Goal: Task Accomplishment & Management: Use online tool/utility

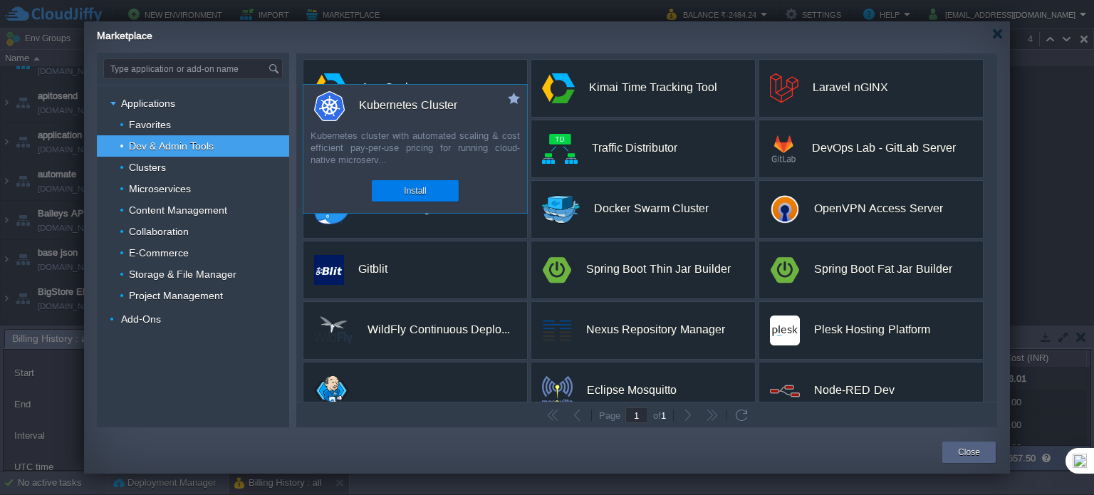
scroll to position [1211, 0]
drag, startPoint x: 423, startPoint y: 194, endPoint x: 616, endPoint y: 310, distance: 225.3
click at [616, 310] on div "custom Ava Gecko Scalable infrastructure for building decentralized finance (De…" at bounding box center [646, 227] width 701 height 348
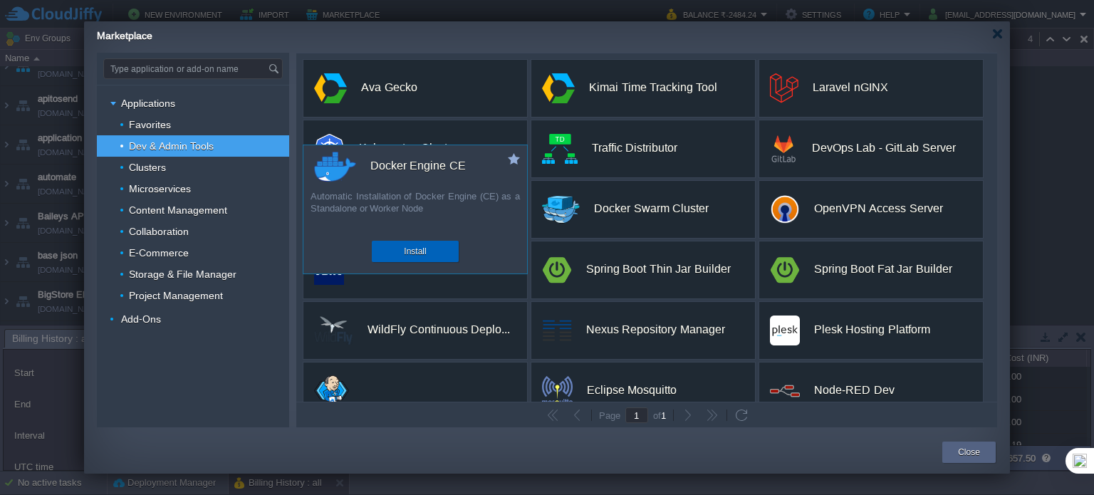
click at [417, 250] on button "Install" at bounding box center [415, 251] width 22 height 14
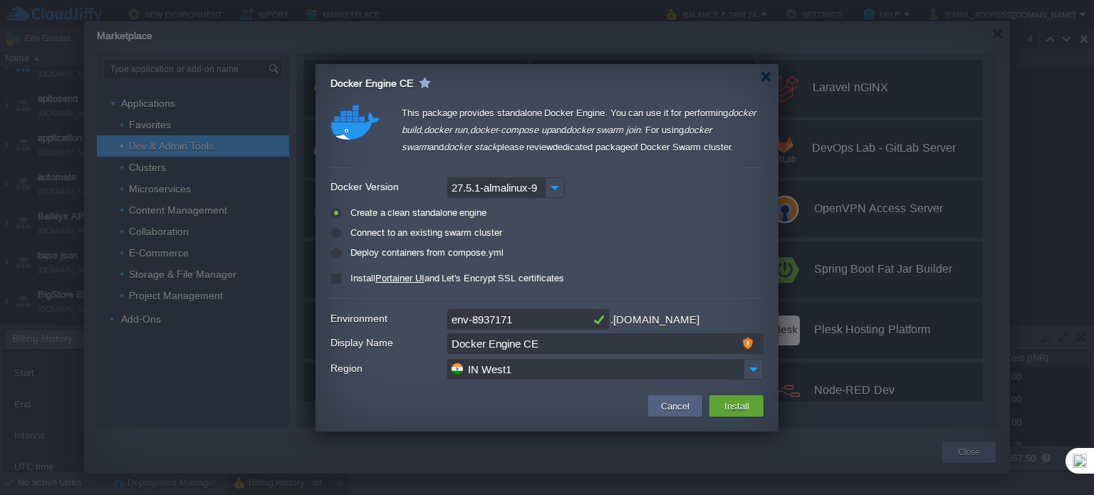
drag, startPoint x: 521, startPoint y: 318, endPoint x: 410, endPoint y: 316, distance: 111.9
click at [410, 316] on div "Environment env-8937171 .[DOMAIN_NAME]" at bounding box center [547, 319] width 433 height 21
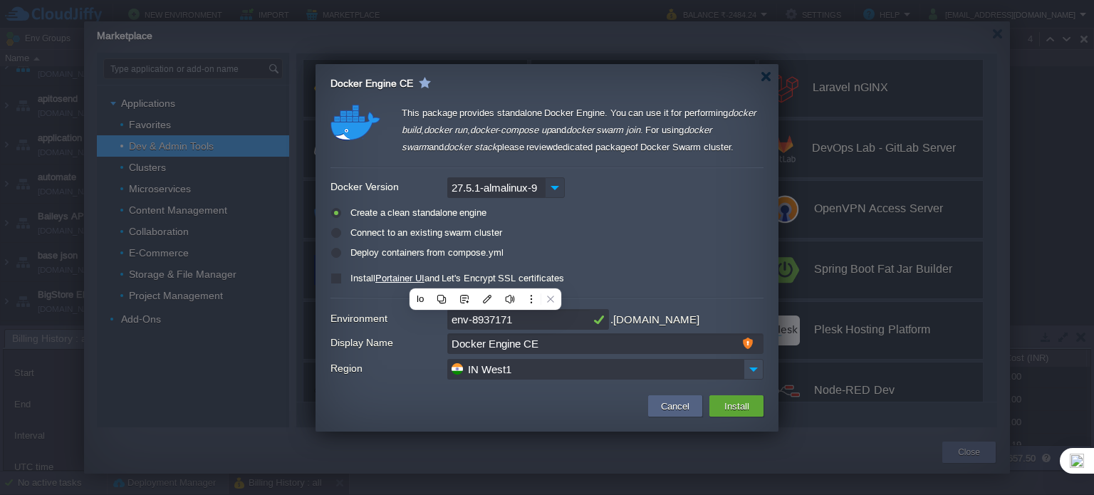
click at [550, 187] on img at bounding box center [555, 187] width 20 height 21
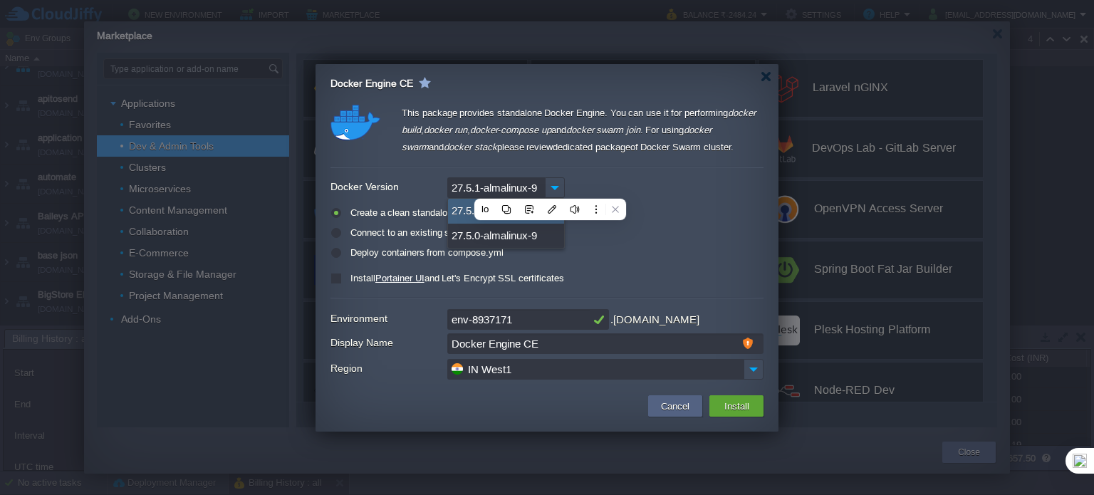
click at [718, 115] on div "This package provides standalone Docker Engine. You can use it for performing d…" at bounding box center [583, 133] width 362 height 56
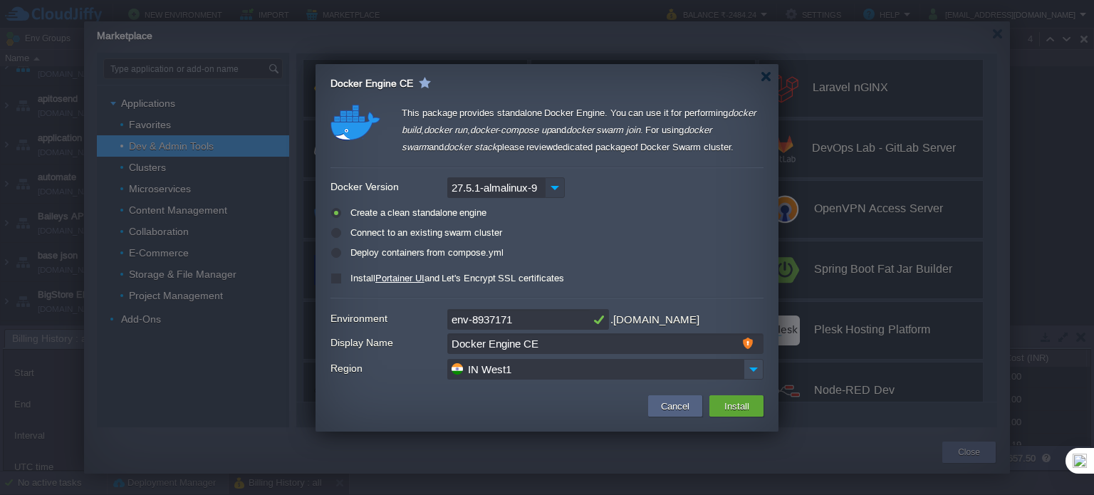
click at [551, 185] on img at bounding box center [555, 187] width 20 height 21
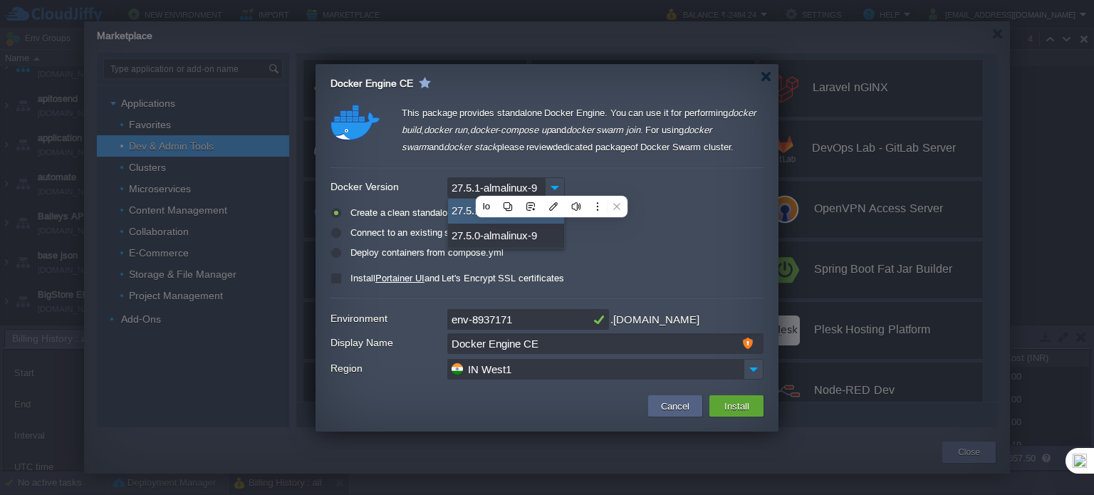
click at [692, 222] on div "Create a clean standalone engine Connect to an existing swarm cluster Deploy co…" at bounding box center [547, 233] width 433 height 63
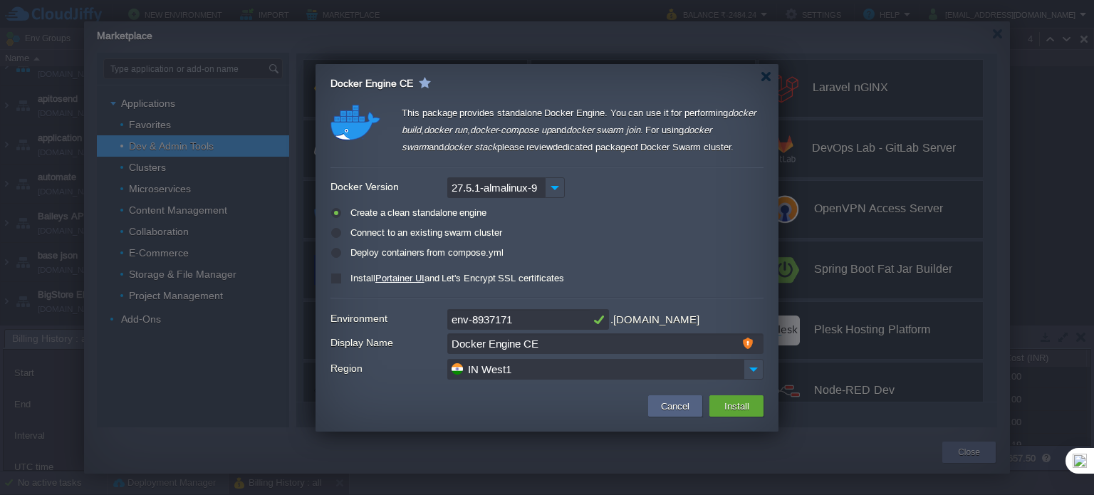
click at [347, 251] on label "Deploy containers from compose.yml" at bounding box center [425, 252] width 157 height 11
click at [333, 251] on input "radio" at bounding box center [335, 255] width 9 height 9
radio input "true"
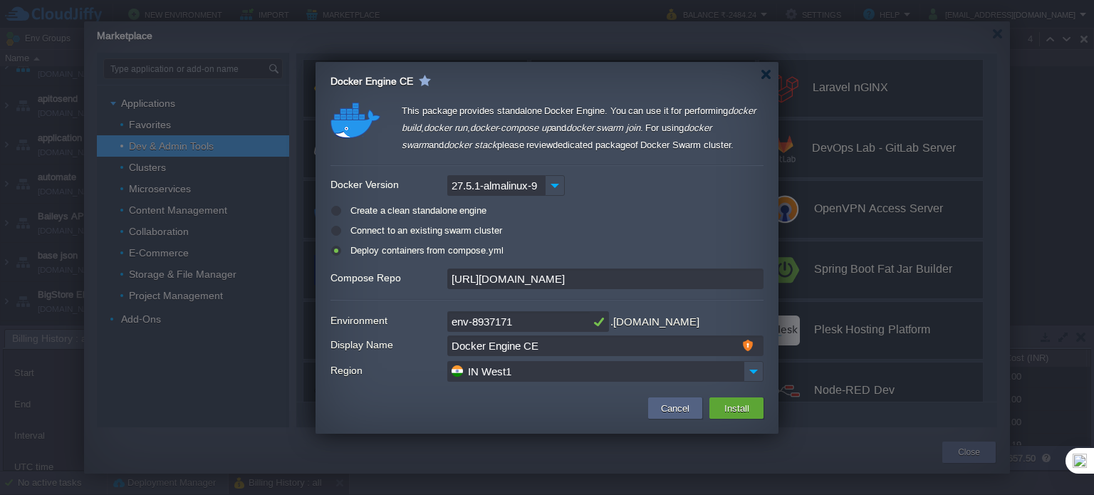
click at [365, 209] on label "Create a clean standalone engine" at bounding box center [417, 210] width 140 height 11
click at [340, 209] on input "radio" at bounding box center [335, 213] width 9 height 9
radio input "true"
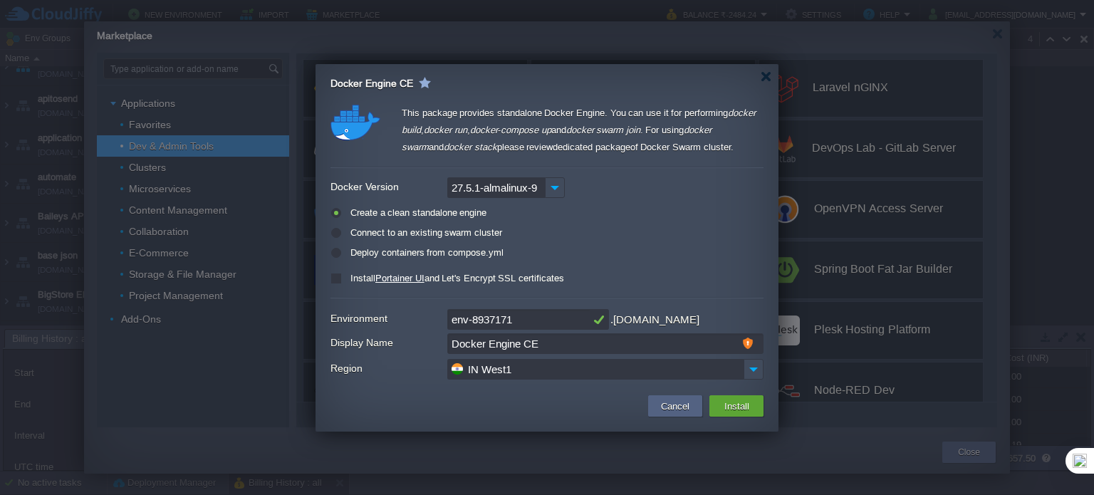
drag, startPoint x: 533, startPoint y: 321, endPoint x: 403, endPoint y: 324, distance: 130.4
click at [403, 324] on div "Environment env-8937171 .[DOMAIN_NAME]" at bounding box center [547, 319] width 433 height 21
type input "capdoc"
click at [249, 368] on body "New Environment Import Marketplace Bonus ₹0.00 Upgrade Account Balance ₹-2484.2…" at bounding box center [547, 247] width 1094 height 495
type input "Cap Doc"
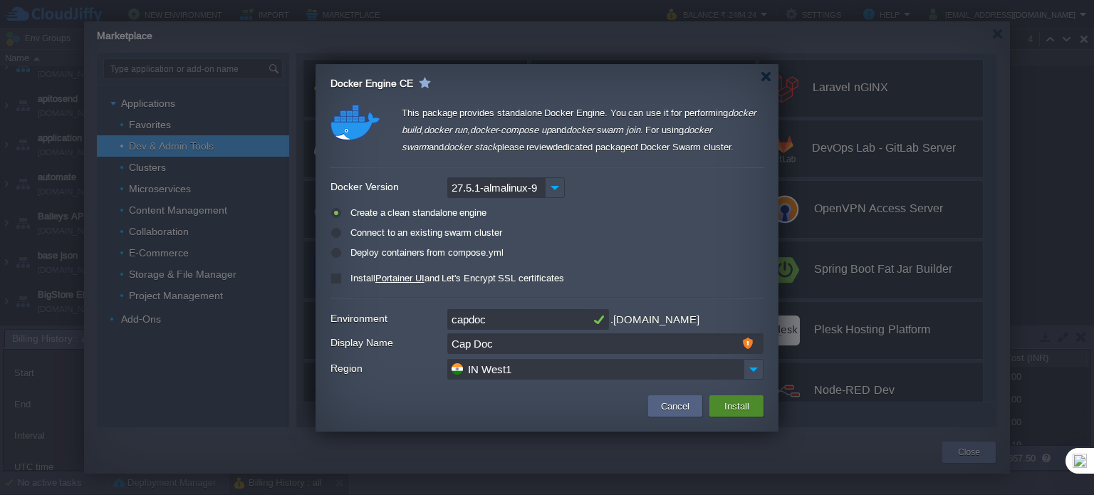
click at [743, 410] on button "Install" at bounding box center [736, 406] width 33 height 17
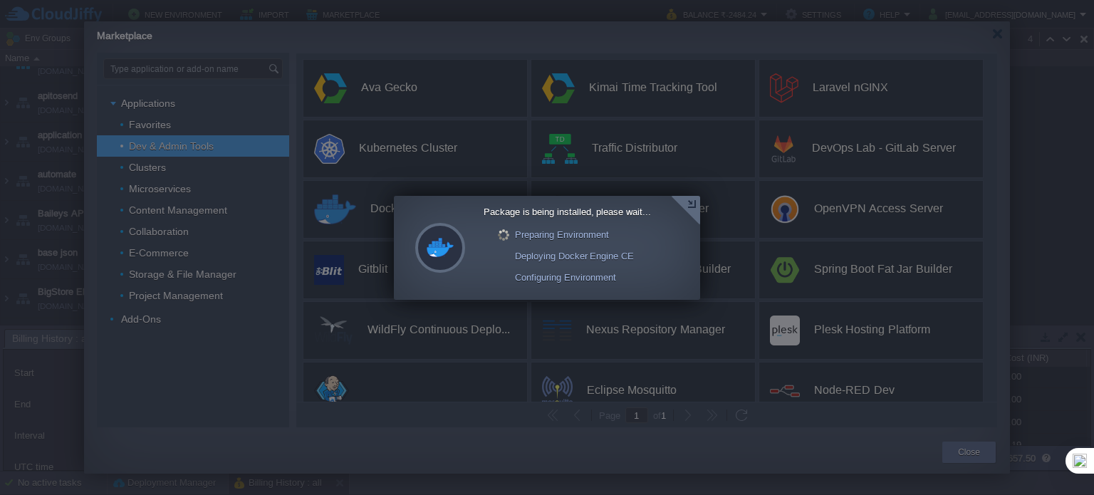
scroll to position [357, 0]
click at [692, 204] on div at bounding box center [685, 210] width 29 height 29
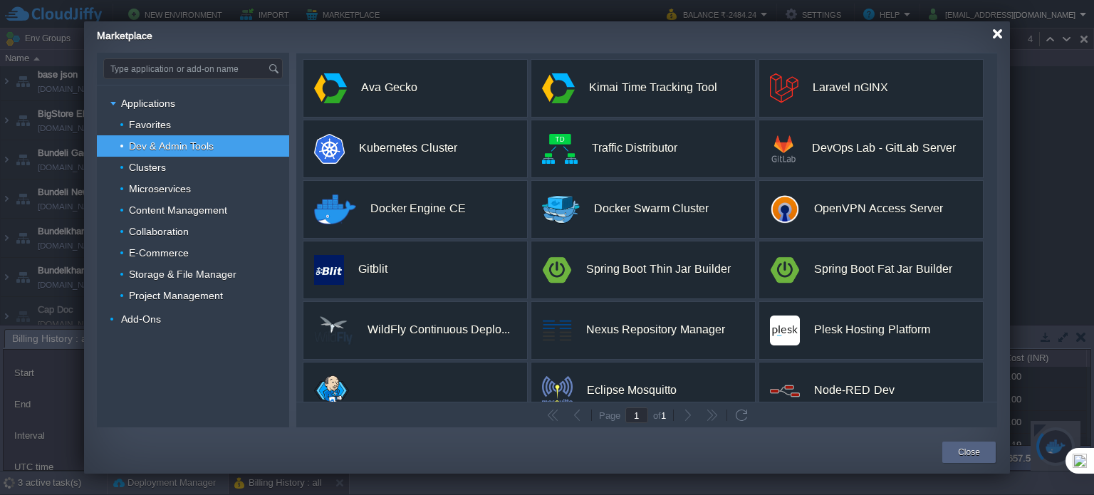
click at [1000, 33] on div at bounding box center [997, 33] width 11 height 11
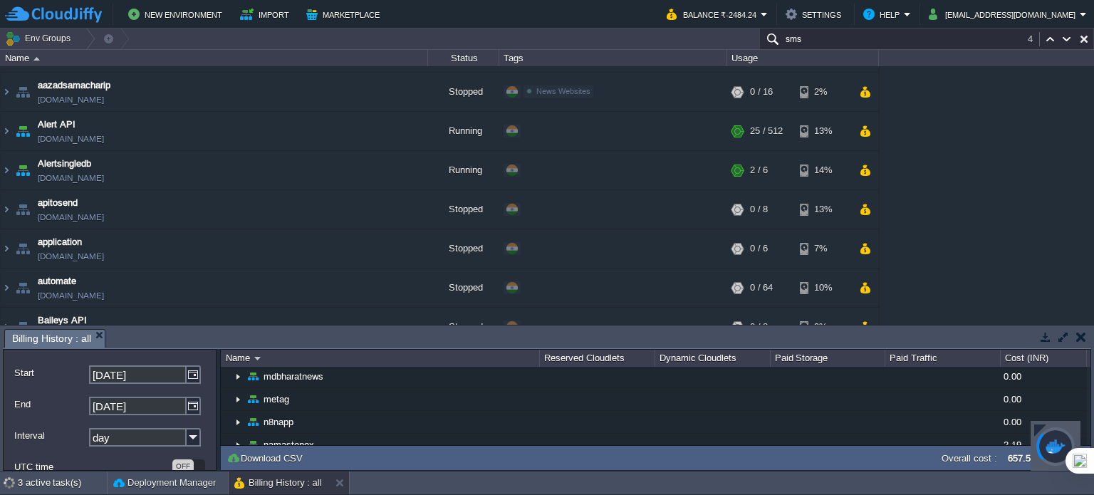
scroll to position [0, 0]
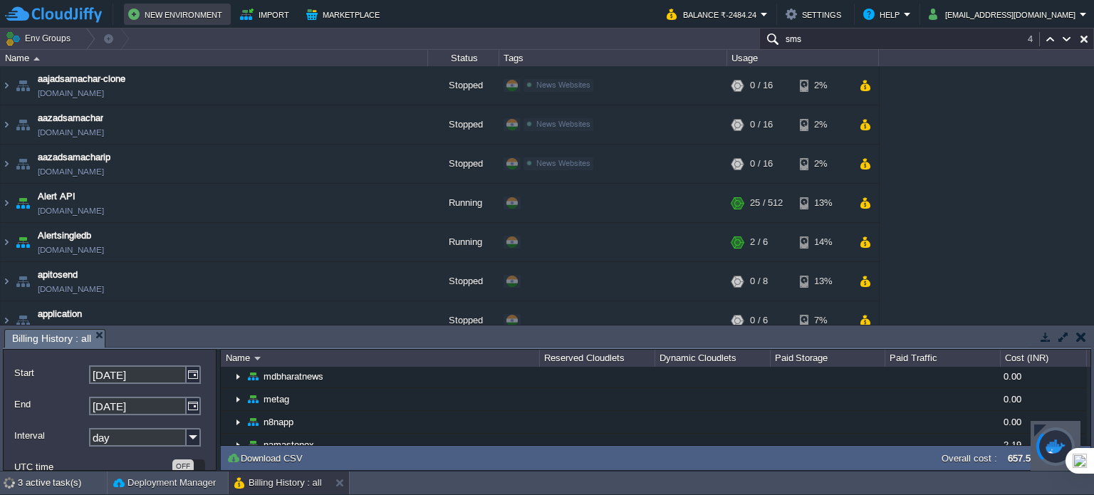
click at [181, 19] on button "New Environment" at bounding box center [177, 14] width 98 height 17
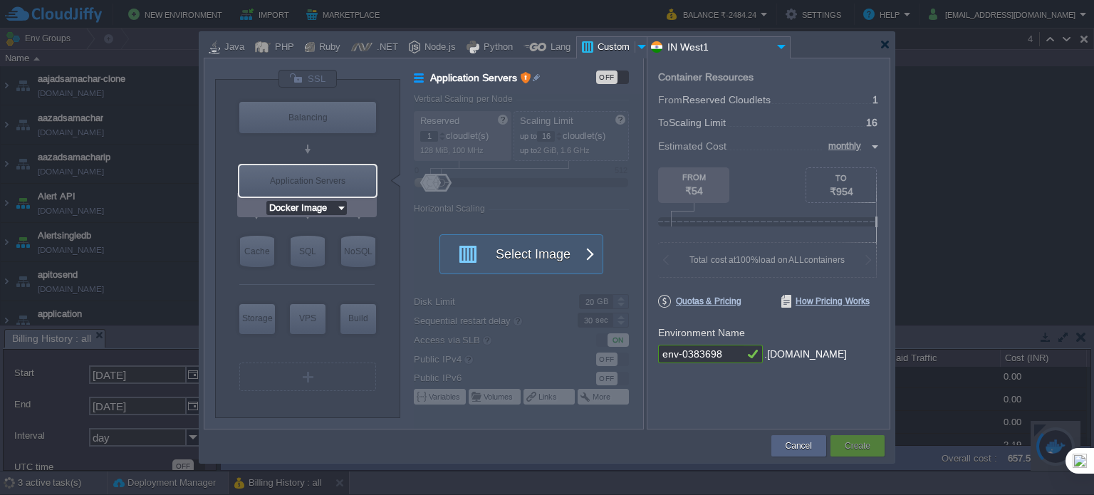
click at [335, 206] on input "Docker Image" at bounding box center [301, 208] width 70 height 14
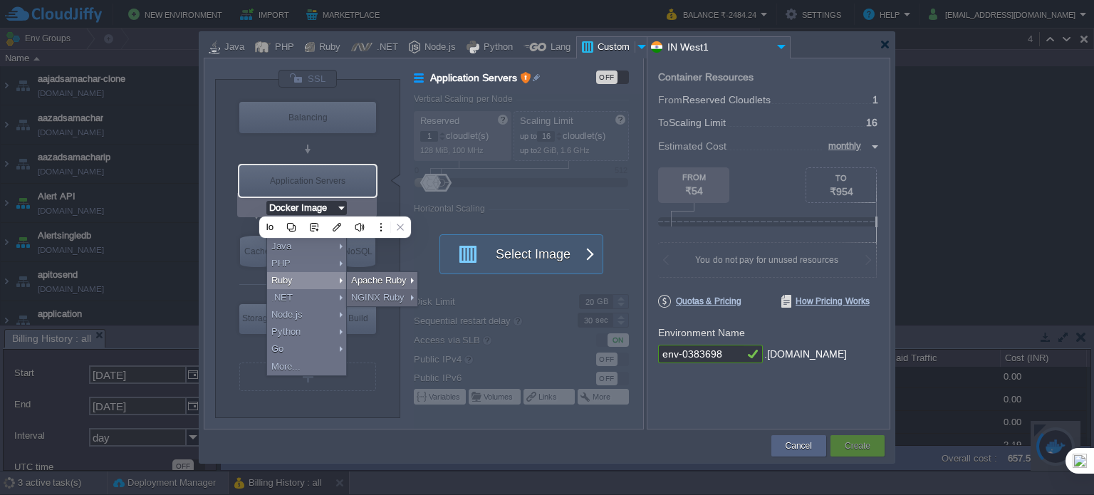
click at [383, 159] on div "VM Balancing VM Application Servers VM Cache VM SQL VM NoSQL VM Storage VM VPS …" at bounding box center [307, 249] width 185 height 338
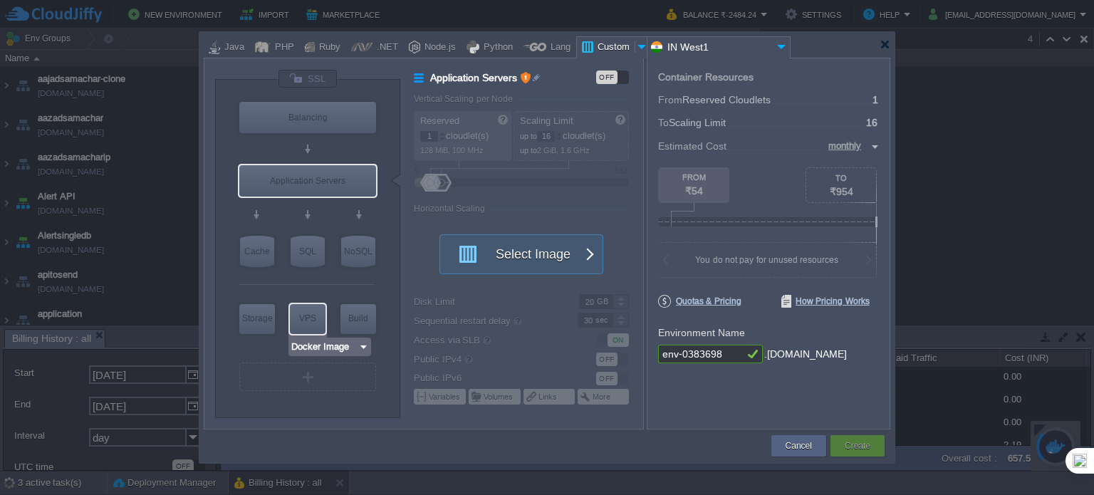
click at [359, 348] on img at bounding box center [363, 347] width 11 height 14
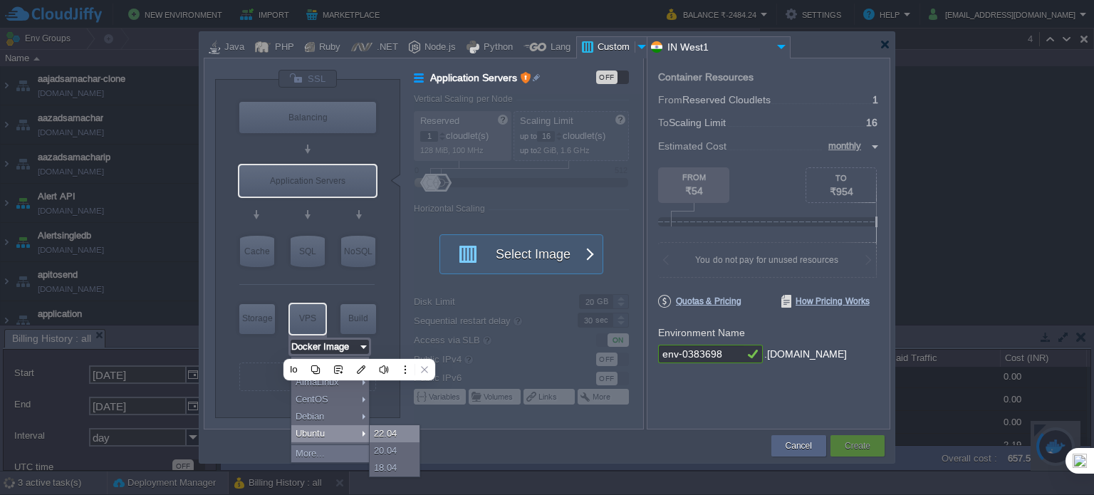
click at [390, 435] on div "22.04" at bounding box center [395, 433] width 50 height 17
type input "Ubuntu 22.04"
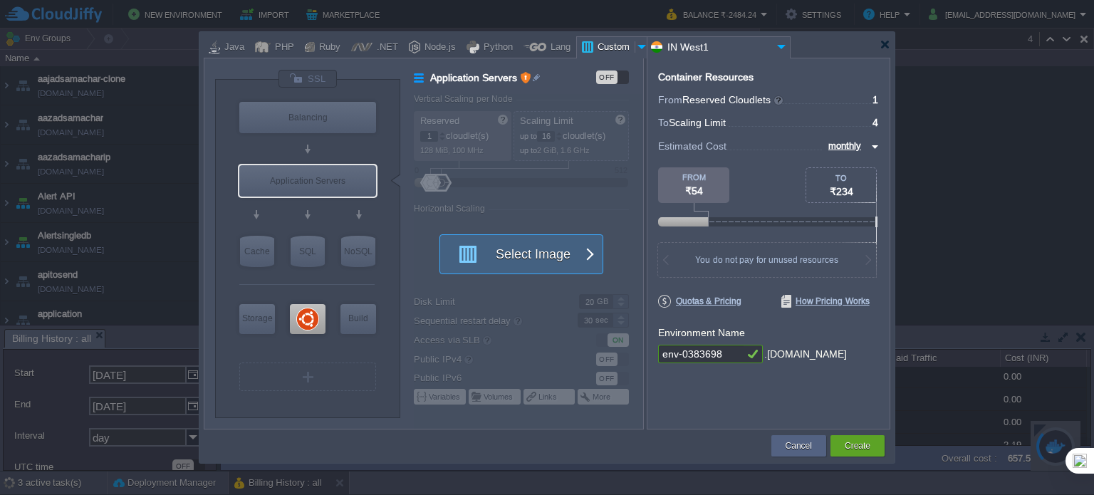
click at [541, 261] on button "Select Image" at bounding box center [514, 254] width 128 height 38
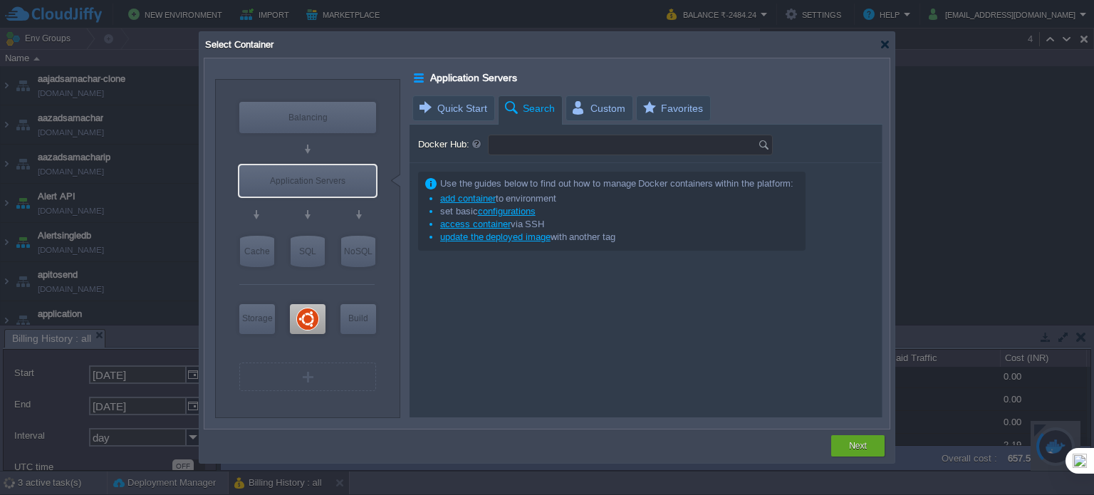
click at [551, 142] on input "Docker Hub:" at bounding box center [623, 144] width 269 height 19
type input "docker"
click at [763, 145] on img at bounding box center [766, 144] width 16 height 19
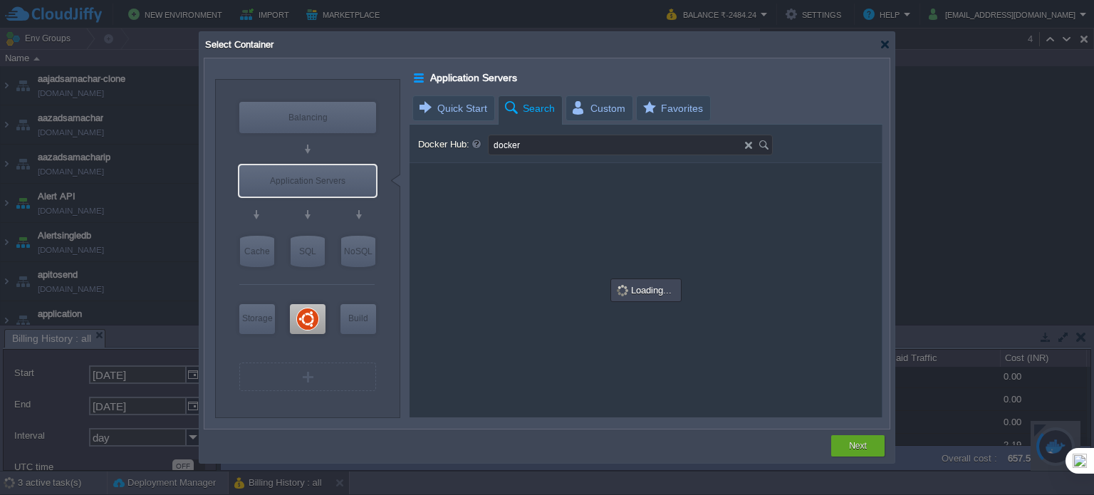
type input "Docker Image"
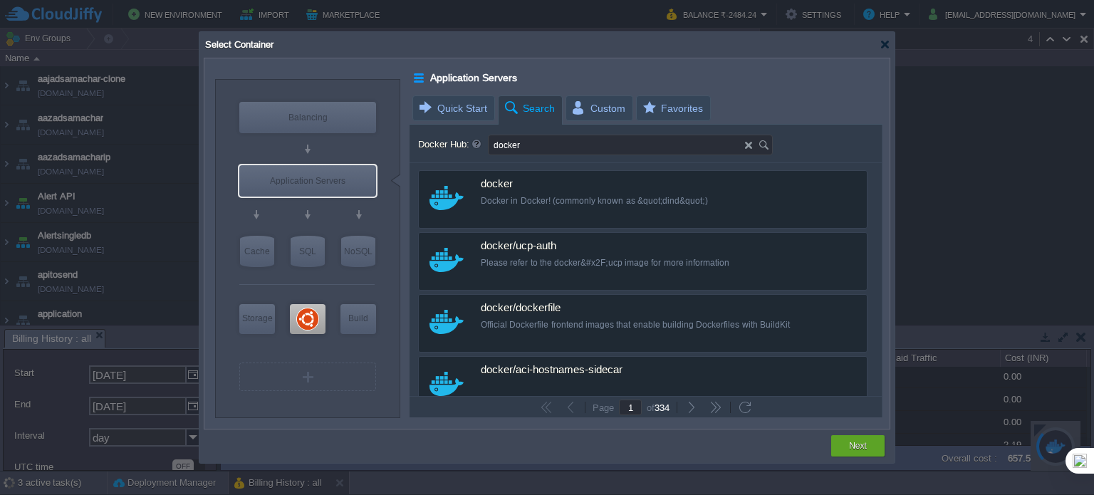
type input "docker"
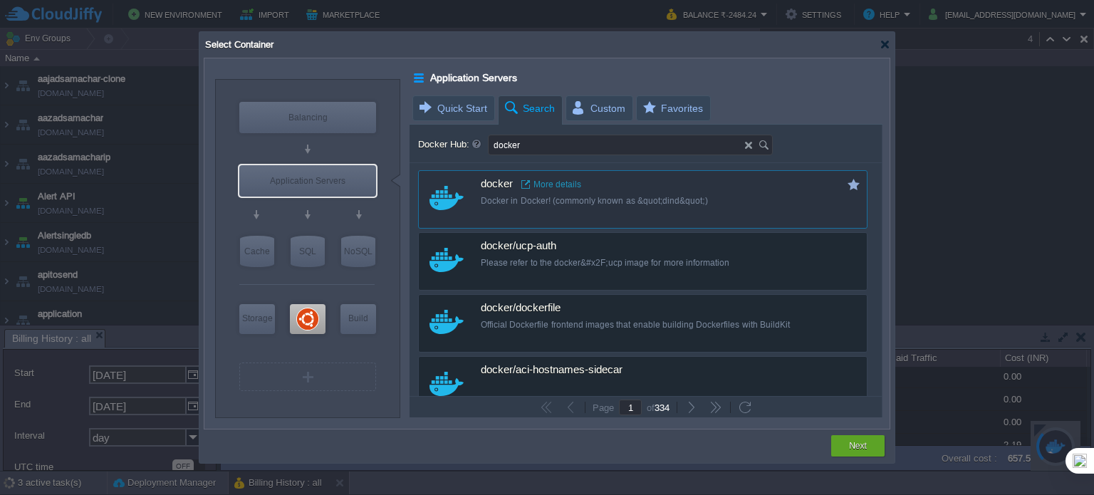
click at [562, 180] on link "More details" at bounding box center [551, 184] width 60 height 11
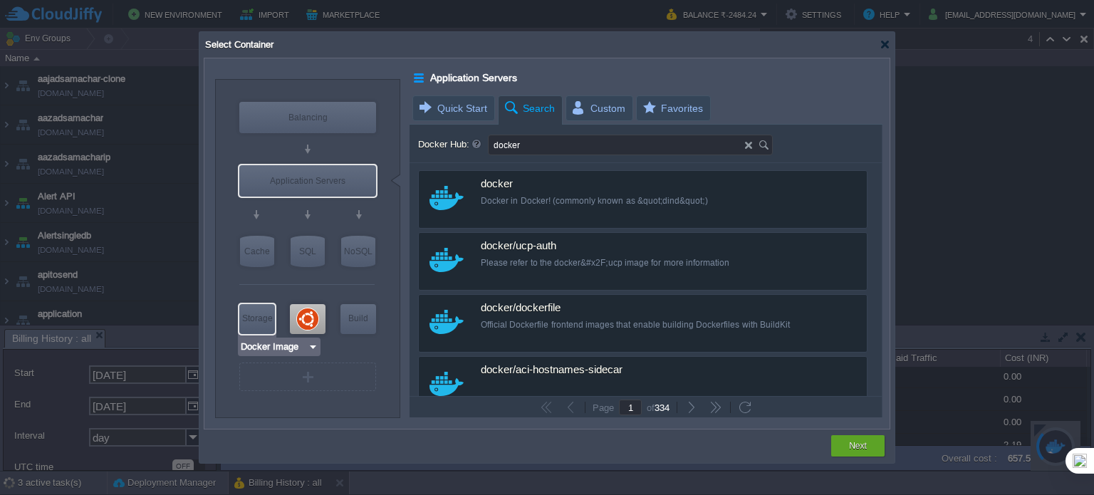
type input "Ubuntu 22.04"
click at [308, 318] on div at bounding box center [308, 319] width 36 height 30
type input "Elastic VPS"
type input "4"
type input "Ubuntu 22.04"
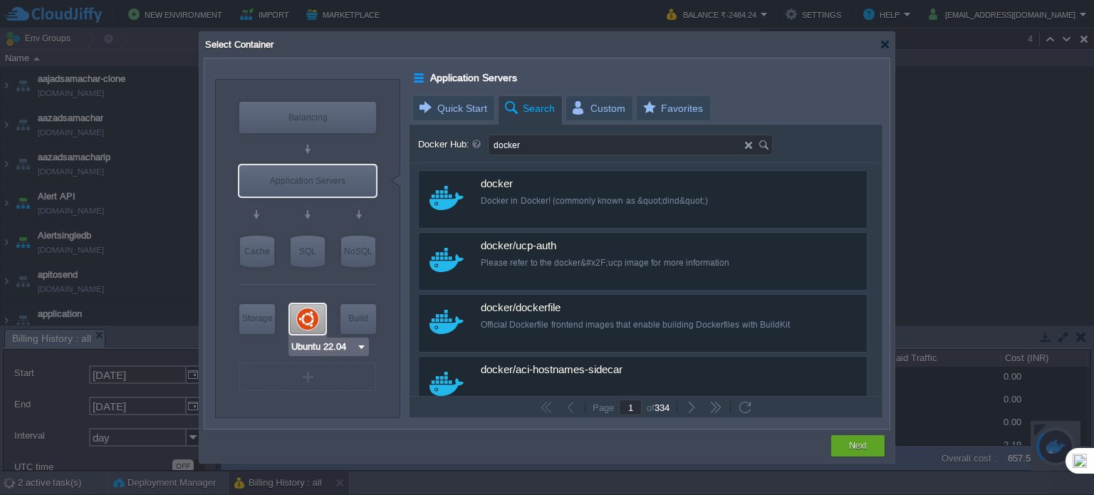
type input "22.04"
type input "Stateful"
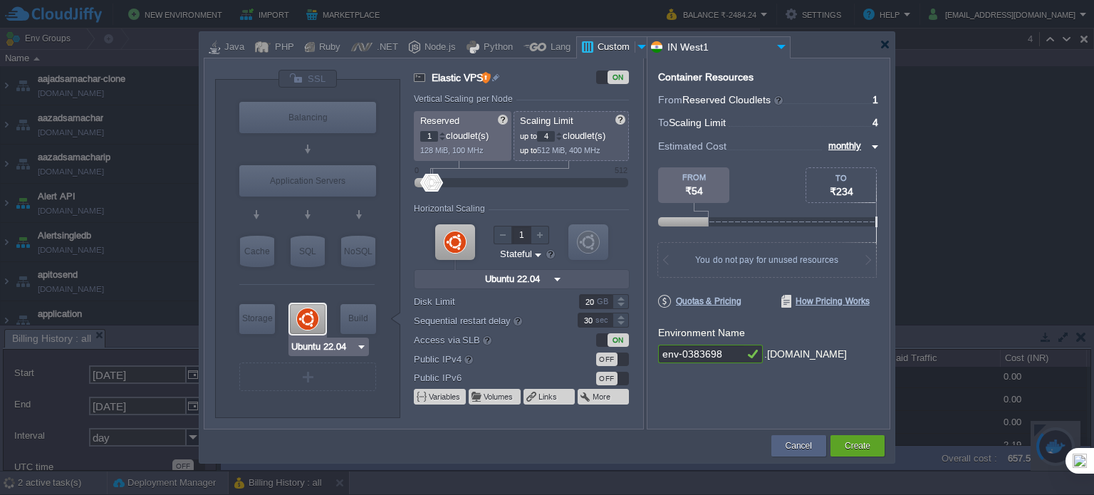
click at [359, 349] on img at bounding box center [361, 347] width 11 height 14
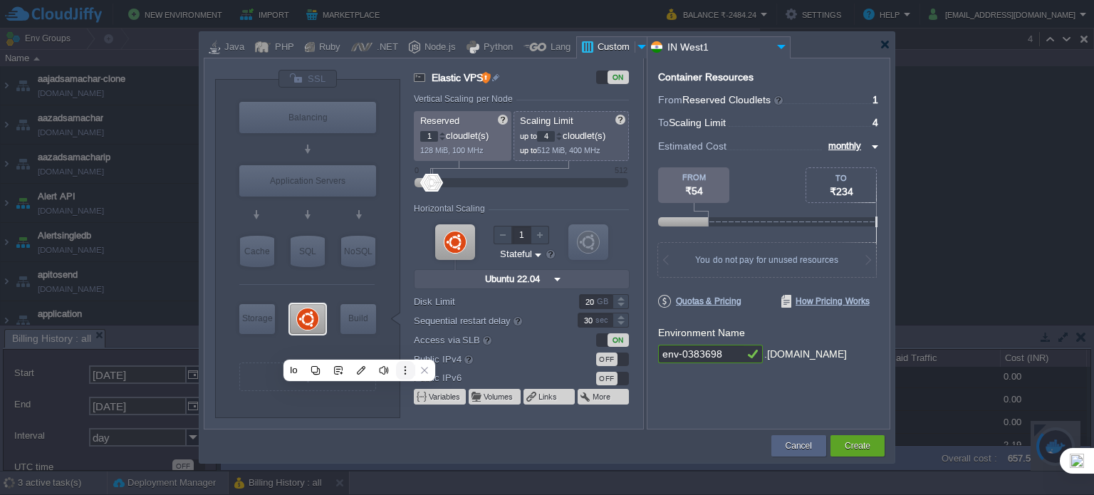
click at [402, 362] on button at bounding box center [405, 370] width 19 height 19
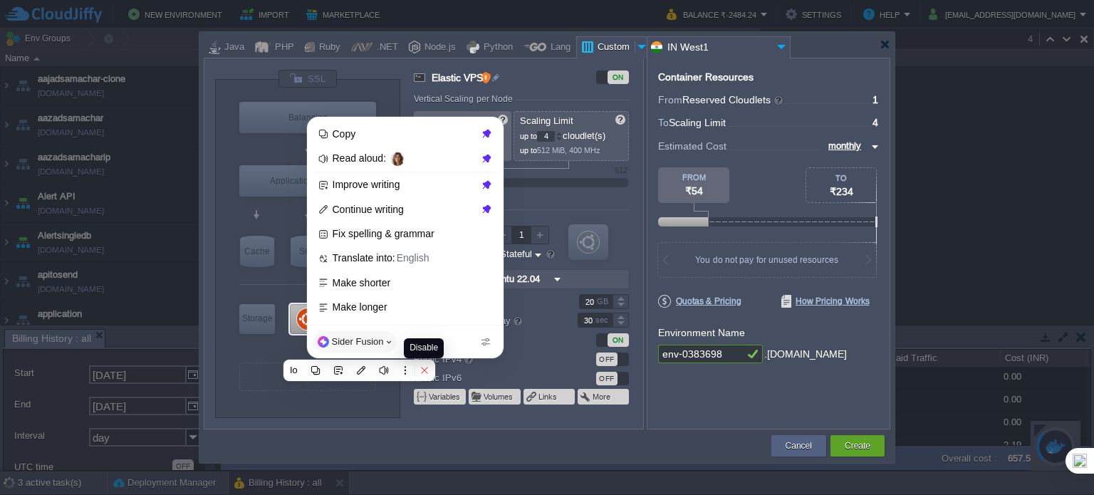
click at [420, 373] on icon at bounding box center [425, 370] width 10 height 10
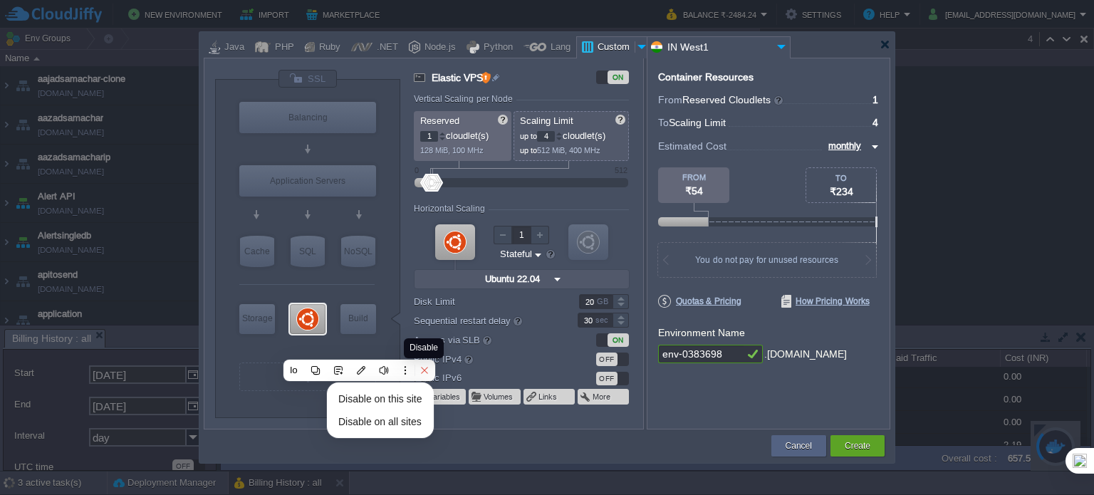
click at [422, 370] on icon at bounding box center [425, 370] width 10 height 10
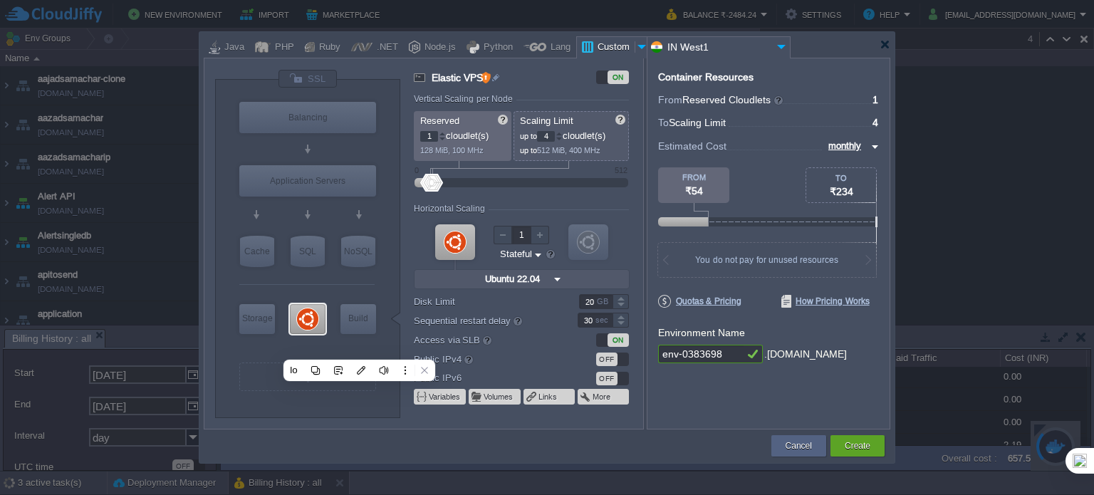
click at [457, 433] on td at bounding box center [487, 446] width 566 height 26
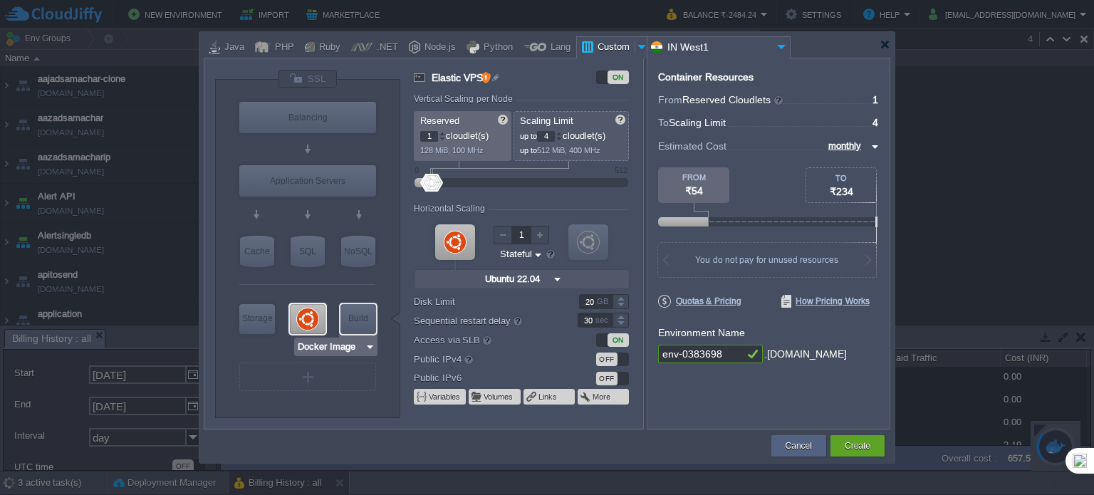
click at [370, 349] on img at bounding box center [370, 347] width 11 height 14
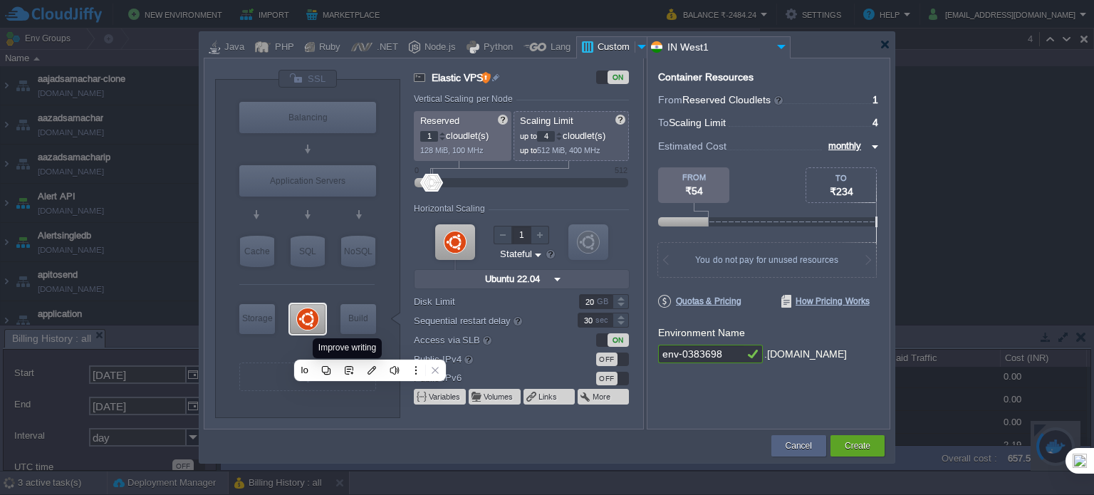
drag, startPoint x: 339, startPoint y: 367, endPoint x: 440, endPoint y: 323, distance: 110.1
click at [436, 318] on html "New Environment Import Marketplace Bonus ₹0.00 Upgrade Account Balance ₹-2484.2…" at bounding box center [547, 247] width 1094 height 495
click at [460, 242] on div at bounding box center [455, 242] width 40 height 36
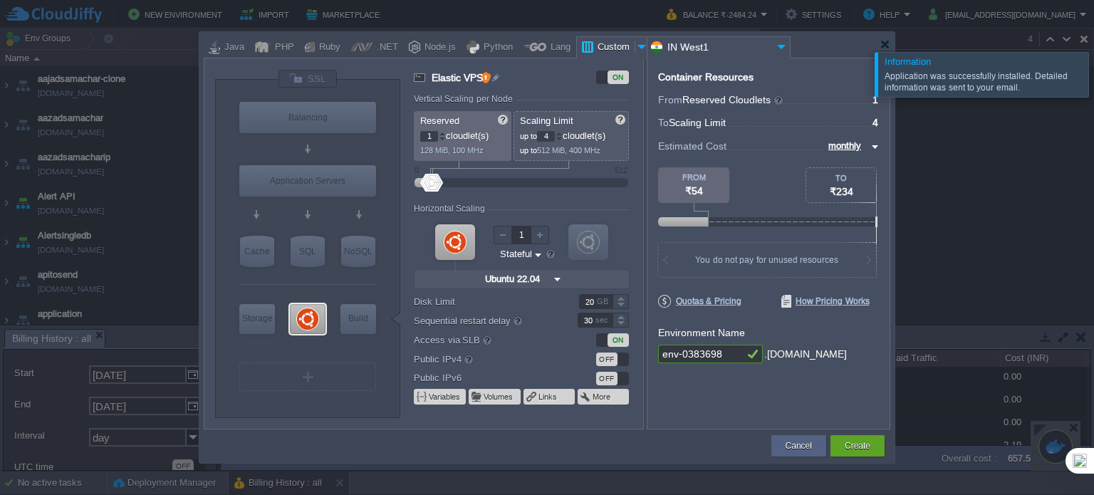
type input "Docker Image"
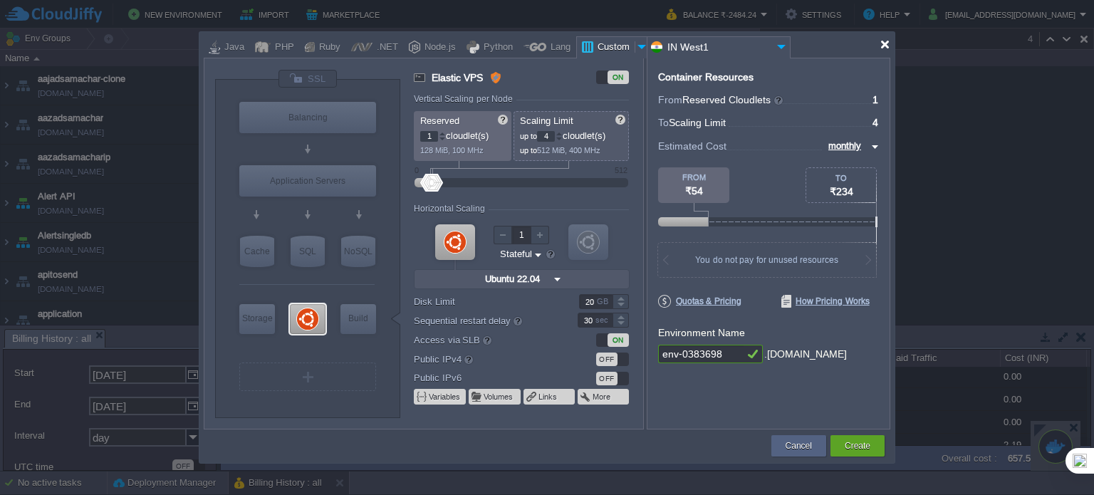
click at [884, 43] on div at bounding box center [885, 44] width 11 height 11
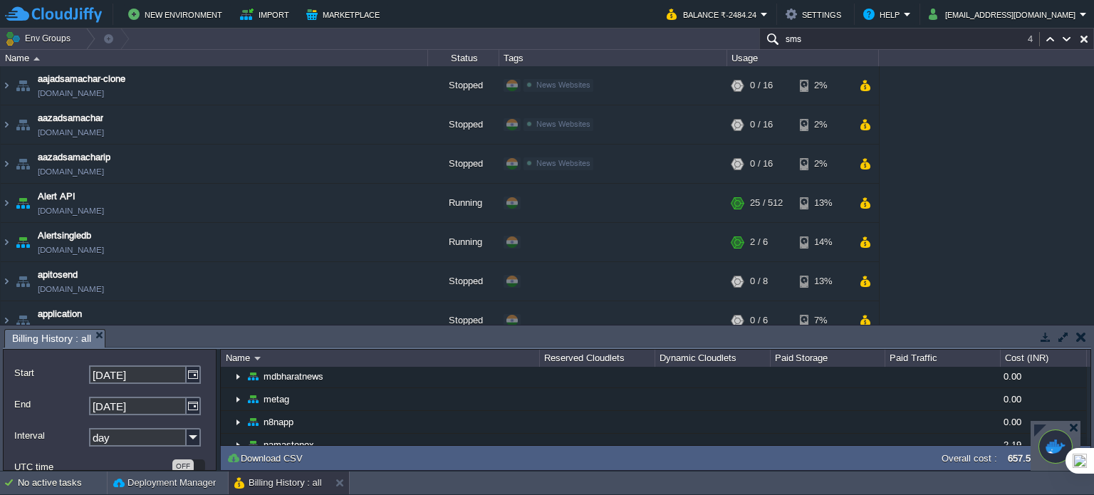
click at [1039, 430] on div at bounding box center [1040, 431] width 12 height 12
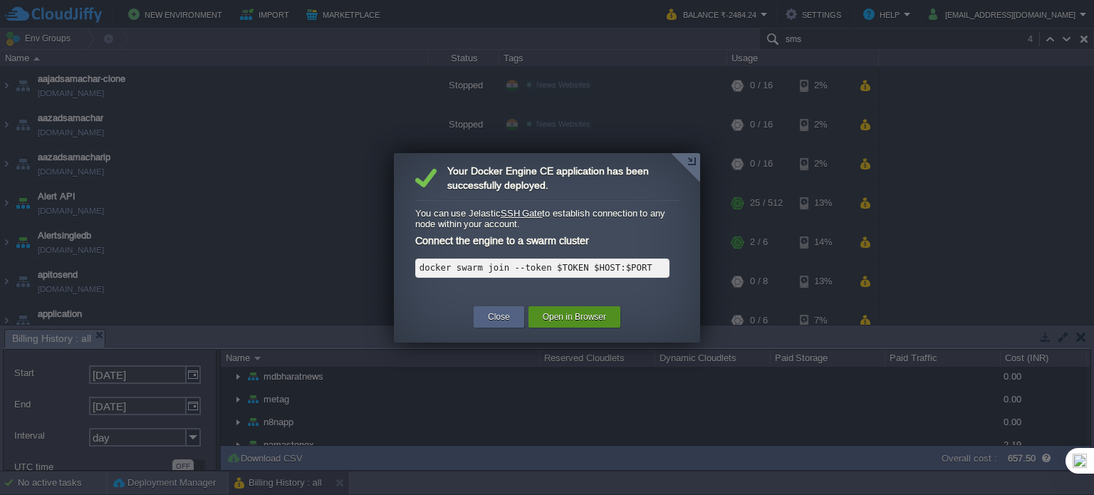
click at [560, 316] on button "Open in Browser" at bounding box center [574, 317] width 63 height 14
click at [687, 160] on div at bounding box center [685, 167] width 29 height 29
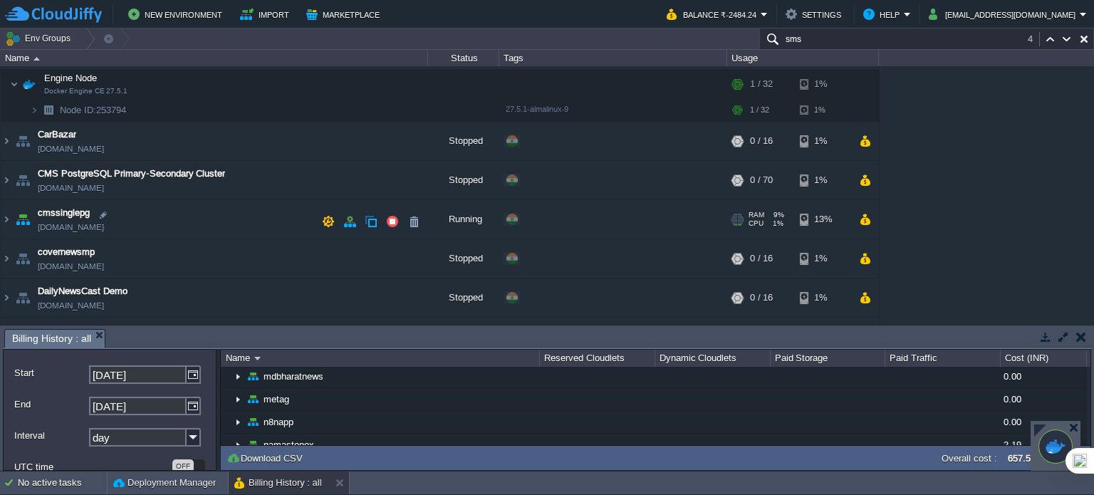
scroll to position [570, 0]
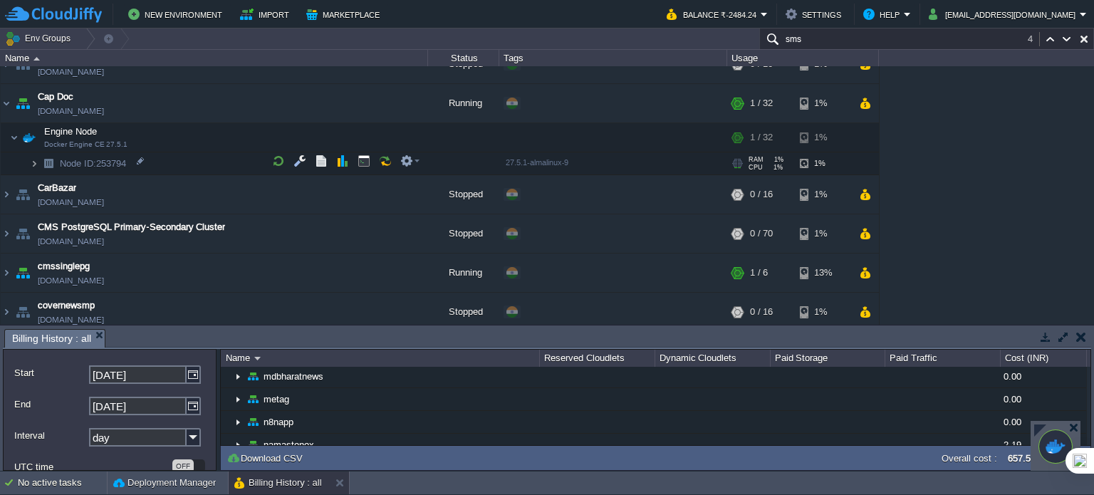
click at [34, 163] on img at bounding box center [34, 163] width 9 height 22
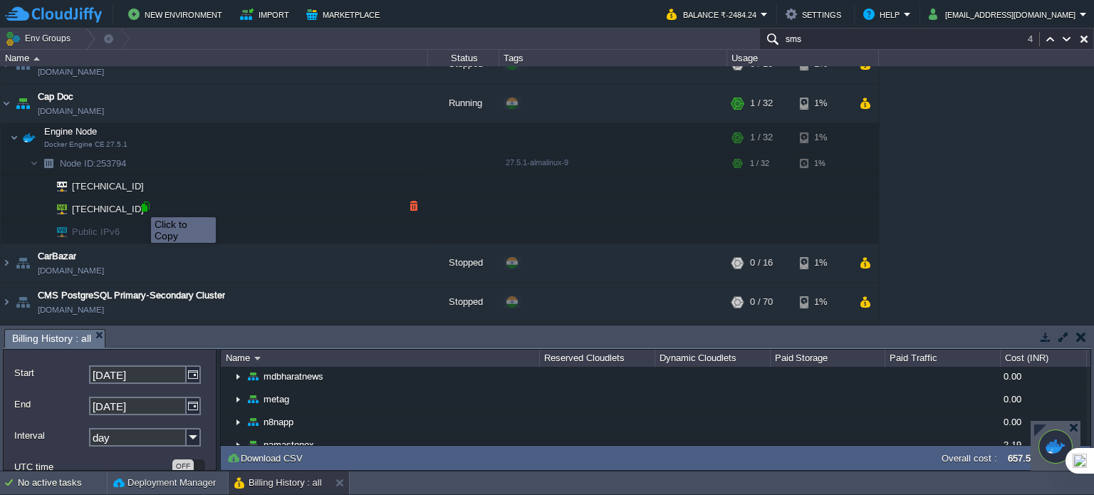
click at [140, 204] on div at bounding box center [145, 206] width 13 height 13
type input "[TECHNICAL_ID]"
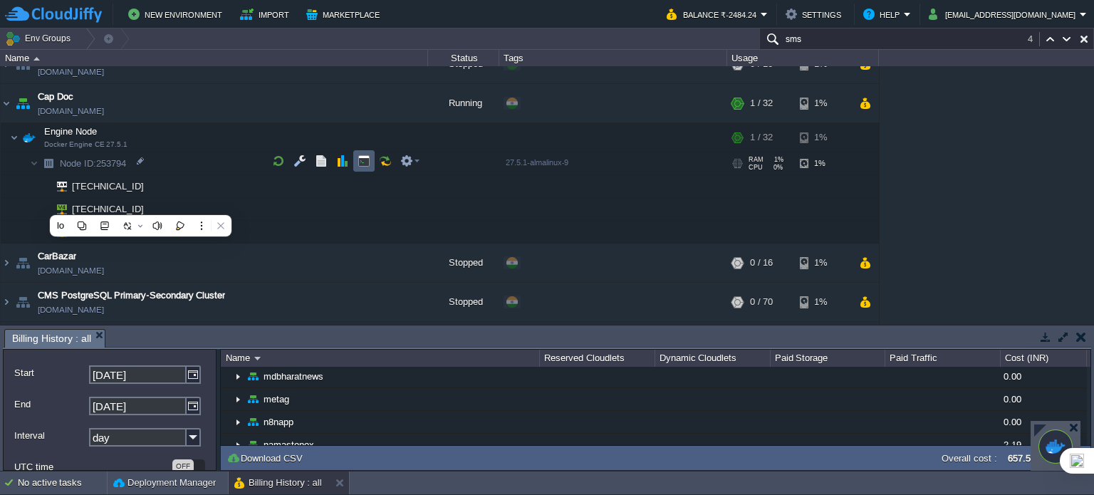
click at [355, 162] on td at bounding box center [363, 160] width 21 height 21
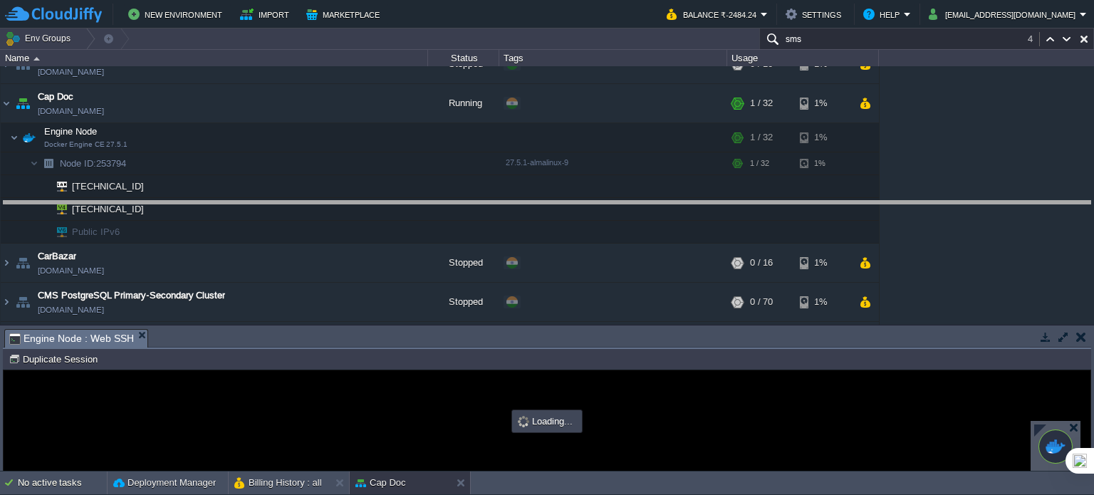
drag, startPoint x: 500, startPoint y: 327, endPoint x: 514, endPoint y: 207, distance: 120.5
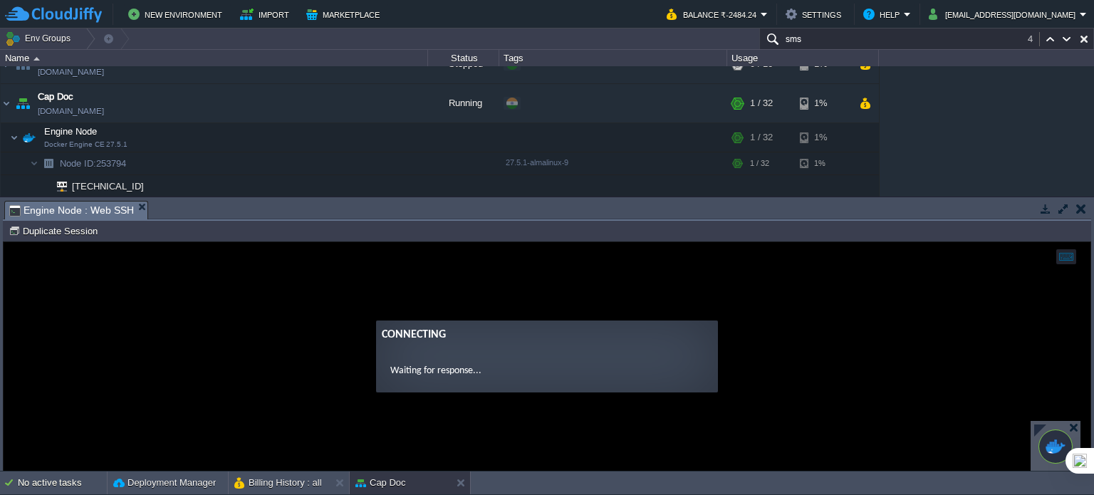
scroll to position [0, 0]
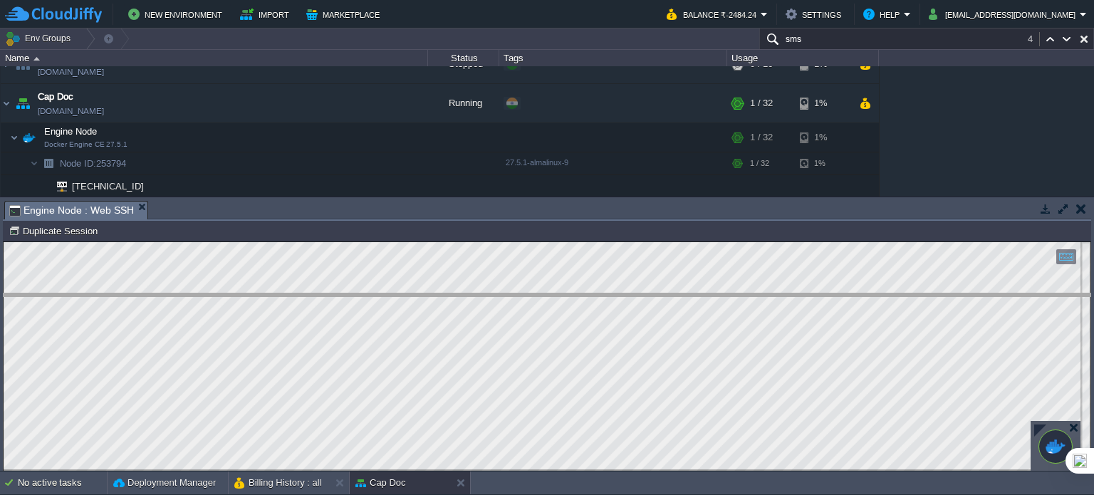
drag, startPoint x: 573, startPoint y: 202, endPoint x: 576, endPoint y: 295, distance: 92.6
click at [576, 295] on body "New Environment Import Marketplace Bonus ₹0.00 Upgrade Account Balance ₹-2484.2…" at bounding box center [547, 247] width 1094 height 495
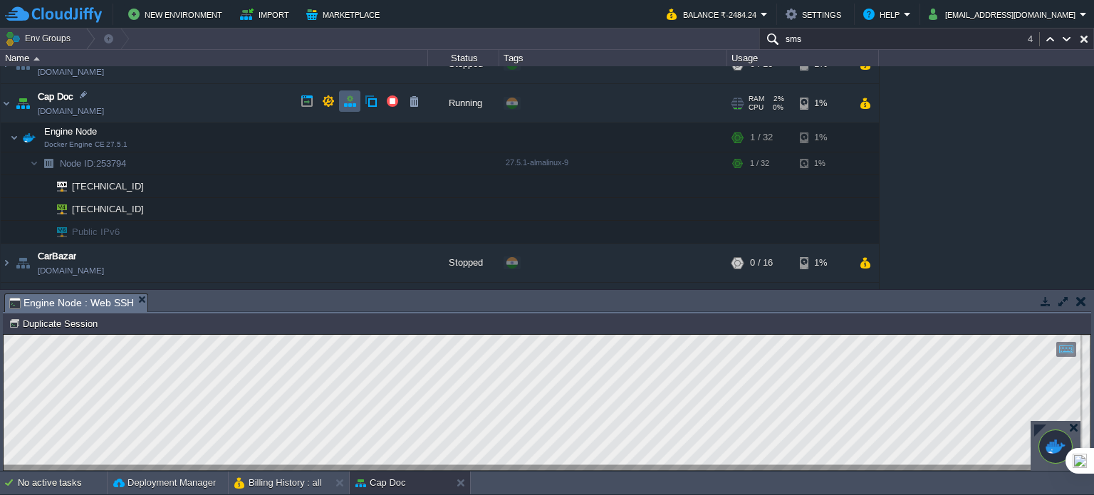
click at [356, 100] on td at bounding box center [349, 100] width 21 height 21
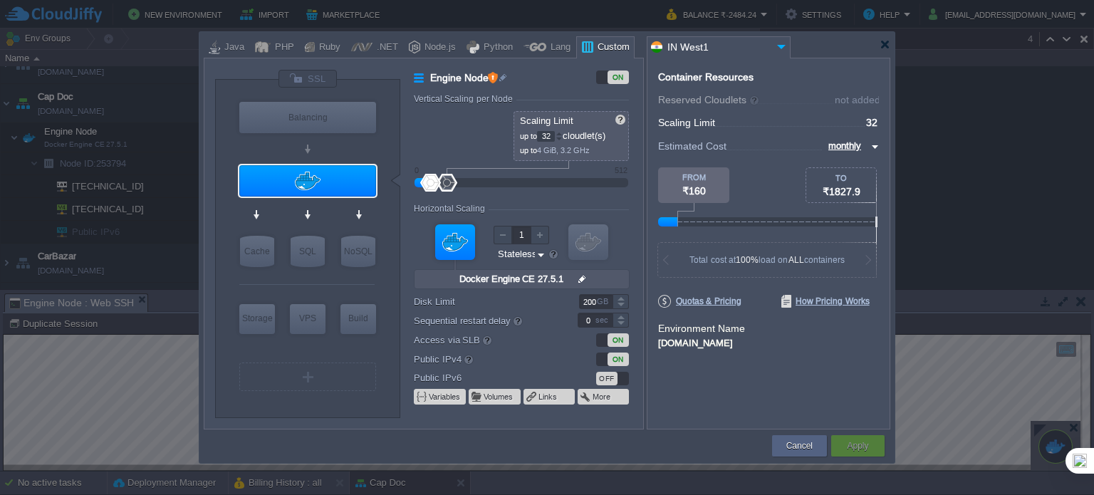
drag, startPoint x: 427, startPoint y: 184, endPoint x: 410, endPoint y: 185, distance: 17.1
click at [410, 185] on div "Engine Node ON Vertical Scaling per Node Reserved 0 cloudlet(s) 0 MiB, 0 MHz Sc…" at bounding box center [521, 249] width 242 height 359
drag, startPoint x: 430, startPoint y: 181, endPoint x: 400, endPoint y: 182, distance: 29.9
click at [400, 182] on div "VM Balancing VM Application Servers VM Cache VM SQL VM NoSQL VM Storage VM VPS …" at bounding box center [429, 248] width 428 height 359
click at [795, 447] on button "Cancel" at bounding box center [800, 446] width 26 height 14
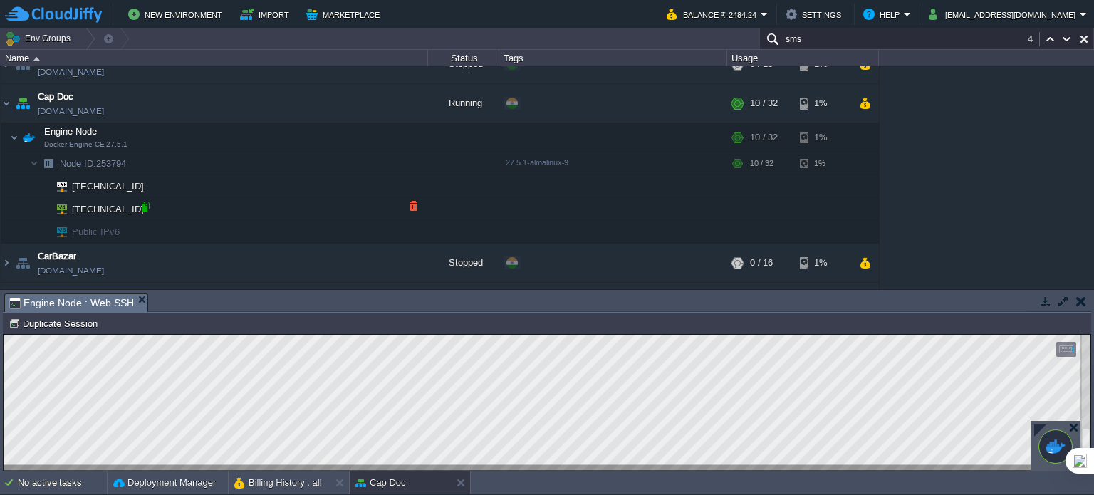
click at [146, 206] on div at bounding box center [145, 206] width 13 height 13
click at [345, 98] on button "button" at bounding box center [349, 101] width 13 height 13
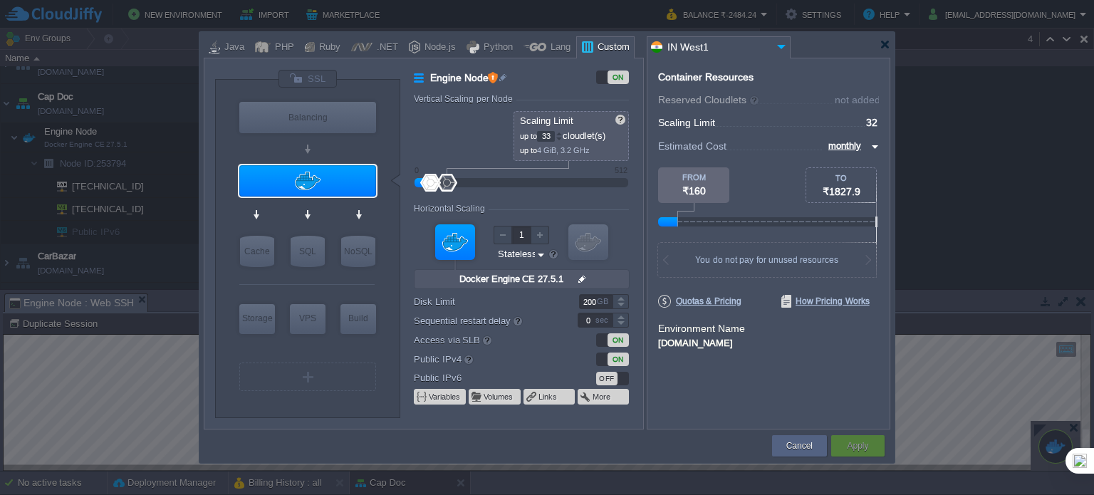
click at [559, 133] on div at bounding box center [559, 133] width 7 height 5
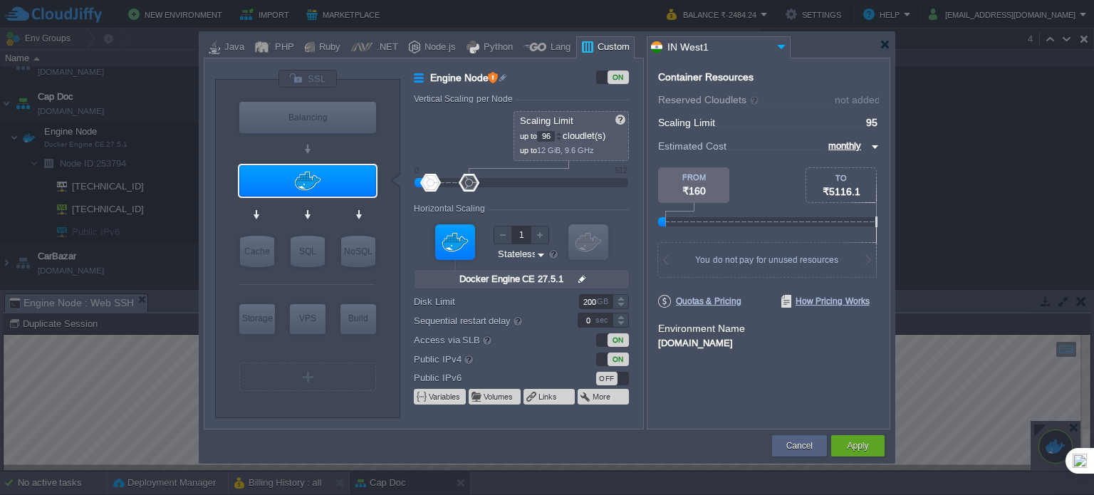
click at [563, 135] on div at bounding box center [559, 133] width 7 height 5
click at [564, 143] on p "up to 12.12 GiB, 9.7 GHz" at bounding box center [572, 149] width 104 height 14
type input "96"
click at [563, 139] on div at bounding box center [559, 139] width 7 height 5
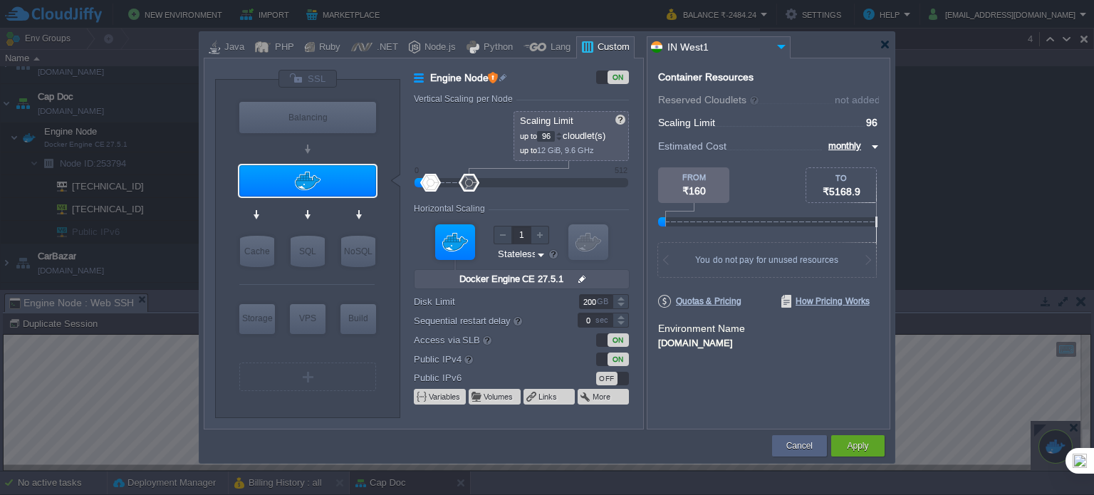
click at [710, 406] on div "Container Resources From Reserved Cloudlets ... = not added To Scaling Limit ..…" at bounding box center [769, 244] width 244 height 372
click at [861, 446] on button "Apply" at bounding box center [857, 446] width 21 height 14
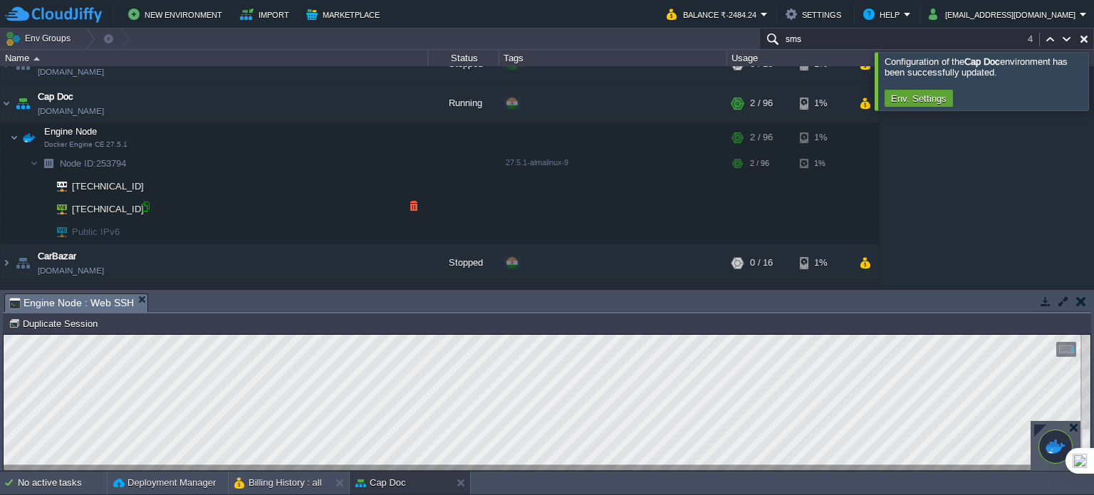
click at [145, 204] on div at bounding box center [145, 206] width 13 height 13
